Goal: Find specific page/section: Find specific page/section

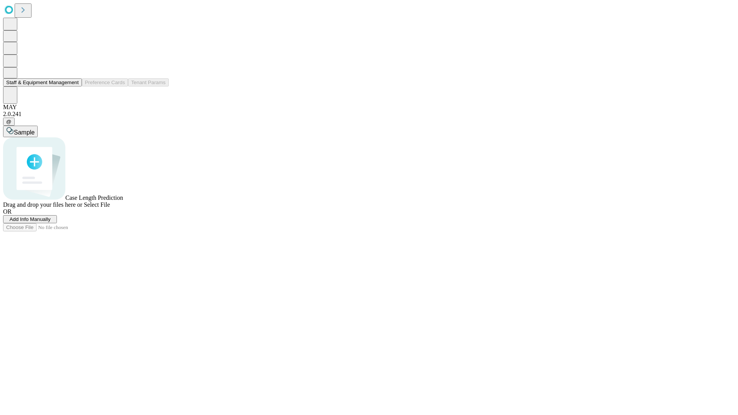
click at [73, 86] on button "Staff & Equipment Management" at bounding box center [42, 82] width 79 height 8
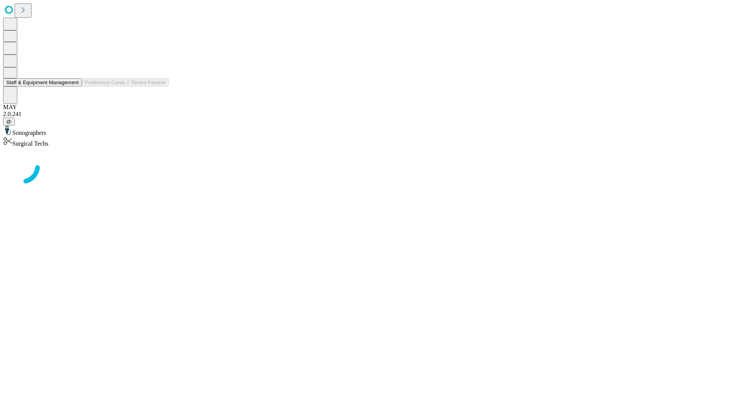
click at [73, 86] on button "Staff & Equipment Management" at bounding box center [42, 82] width 79 height 8
